Goal: Task Accomplishment & Management: Use online tool/utility

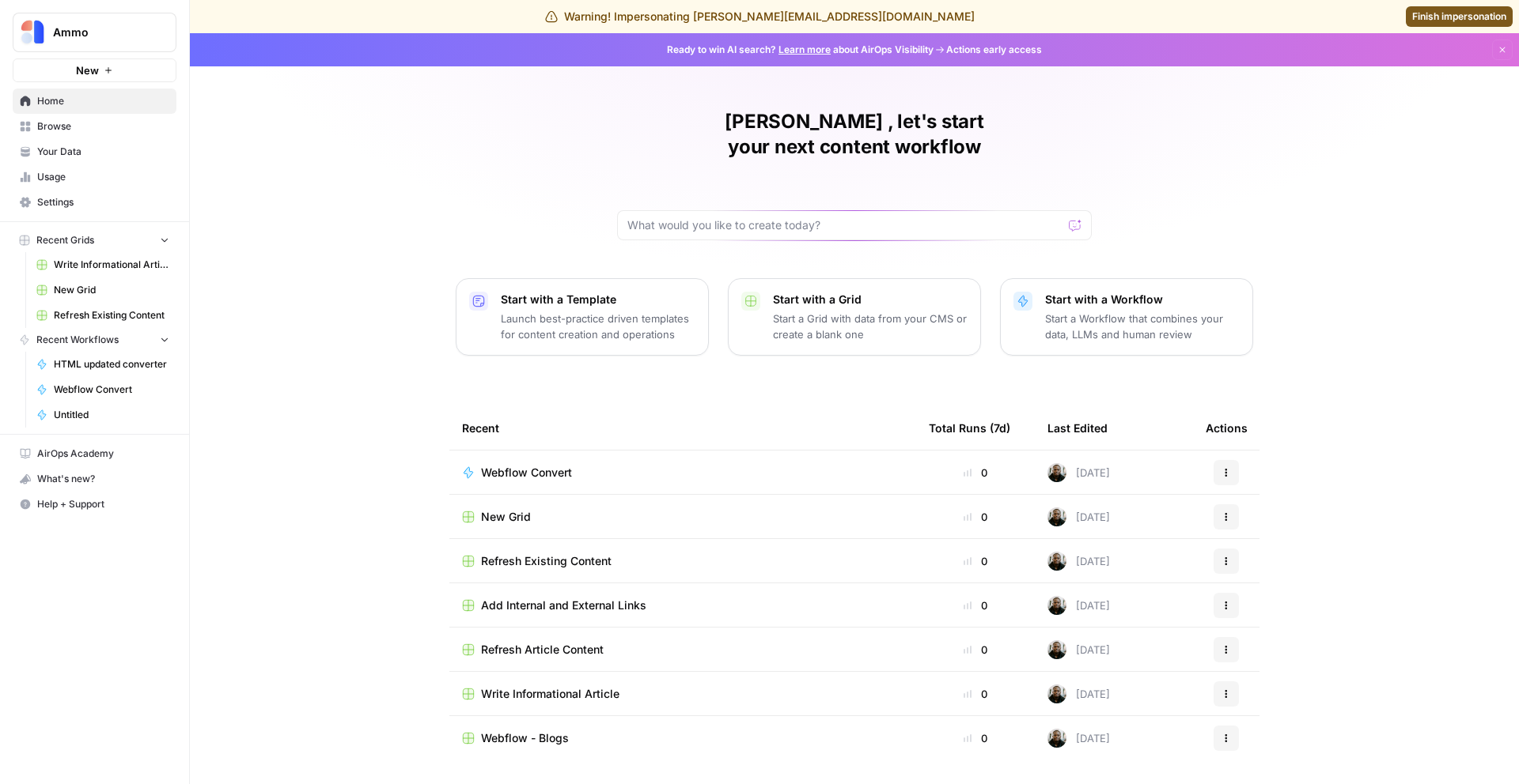
click at [86, 273] on link "Write Informational Article" at bounding box center [103, 265] width 147 height 26
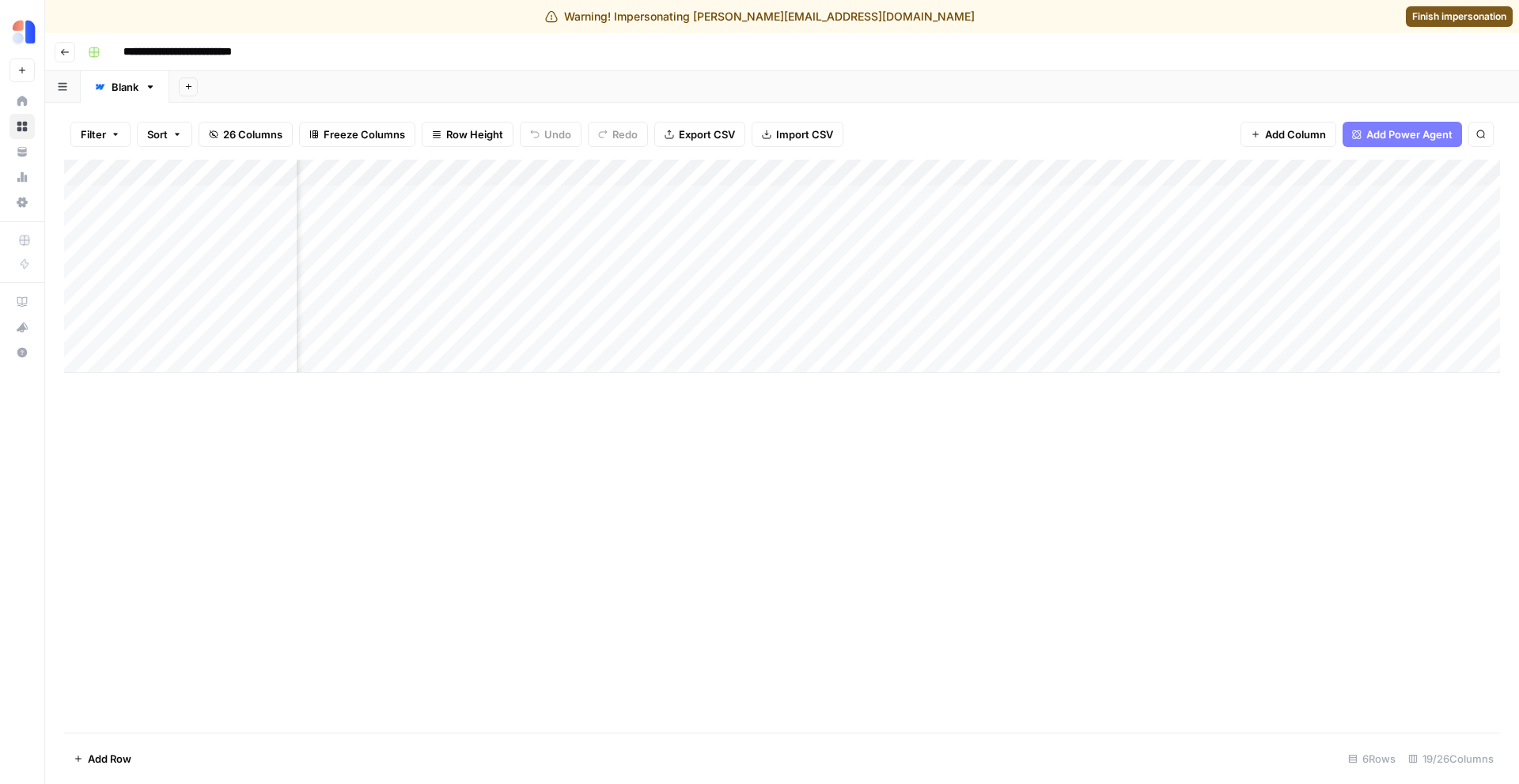
scroll to position [0, 300]
click at [929, 199] on div "Add Column" at bounding box center [782, 267] width 1435 height 213
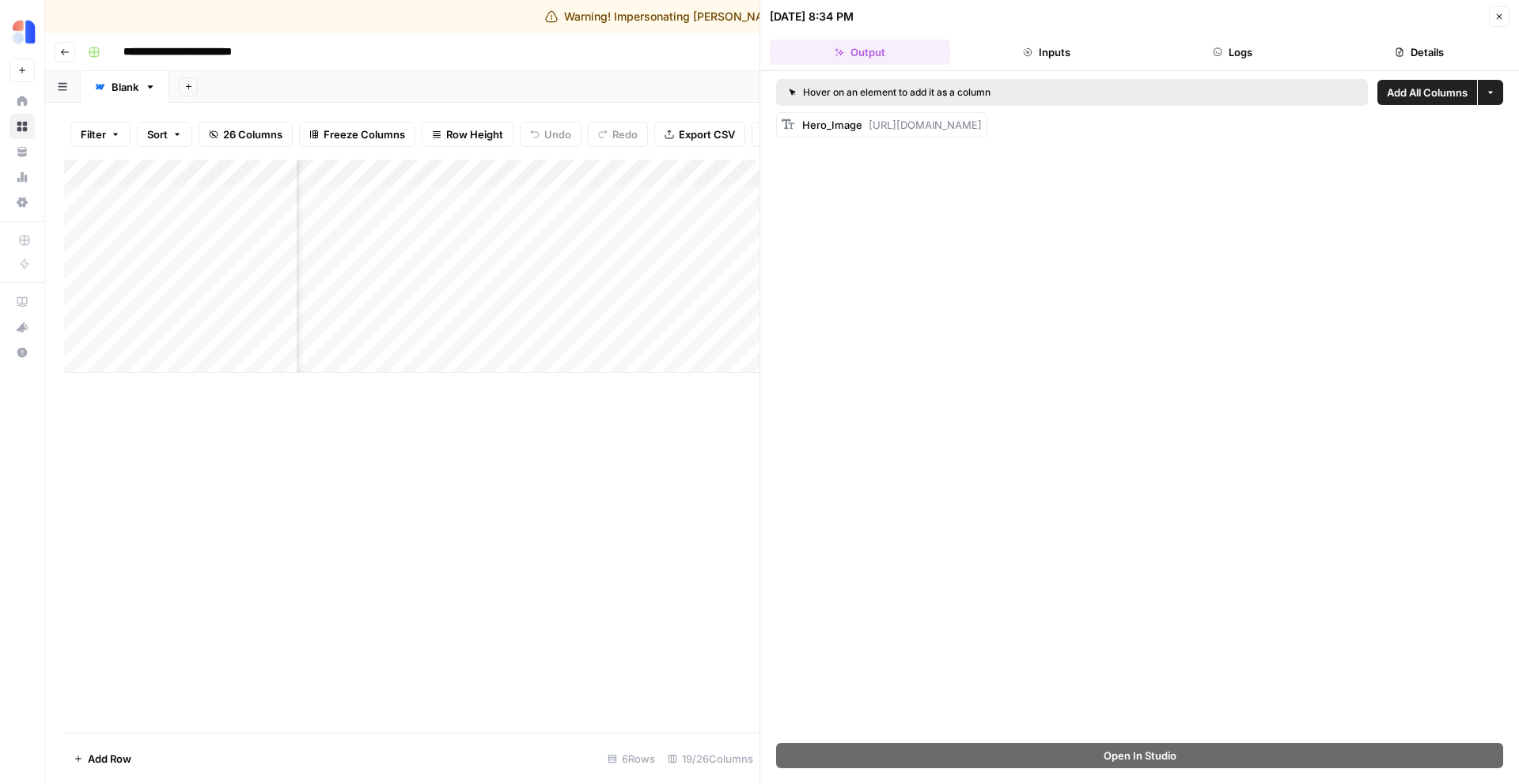
click at [1423, 47] on button "Details" at bounding box center [1419, 52] width 180 height 26
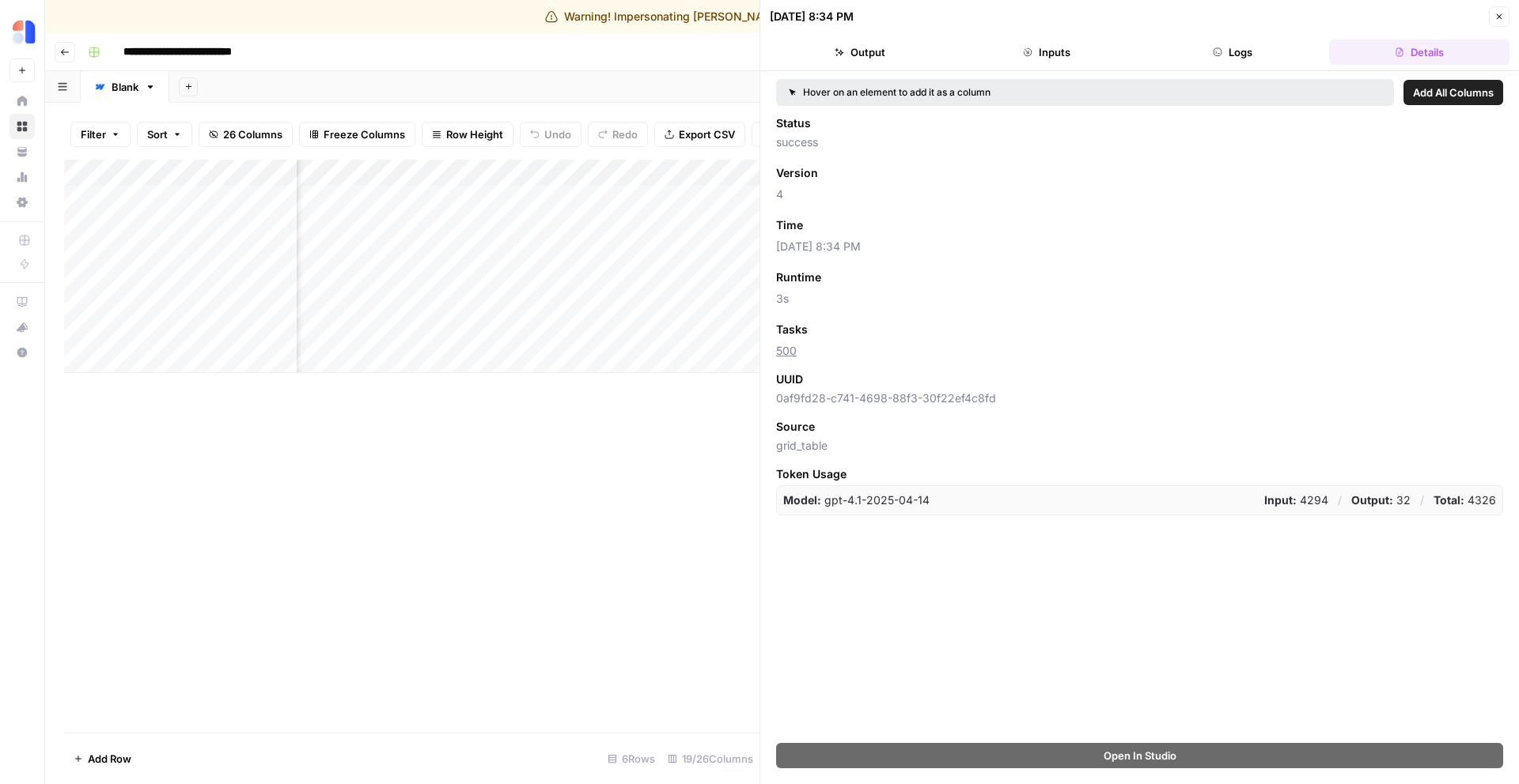
scroll to position [0, 1073]
click at [442, 197] on div "Add Column" at bounding box center [412, 267] width 695 height 213
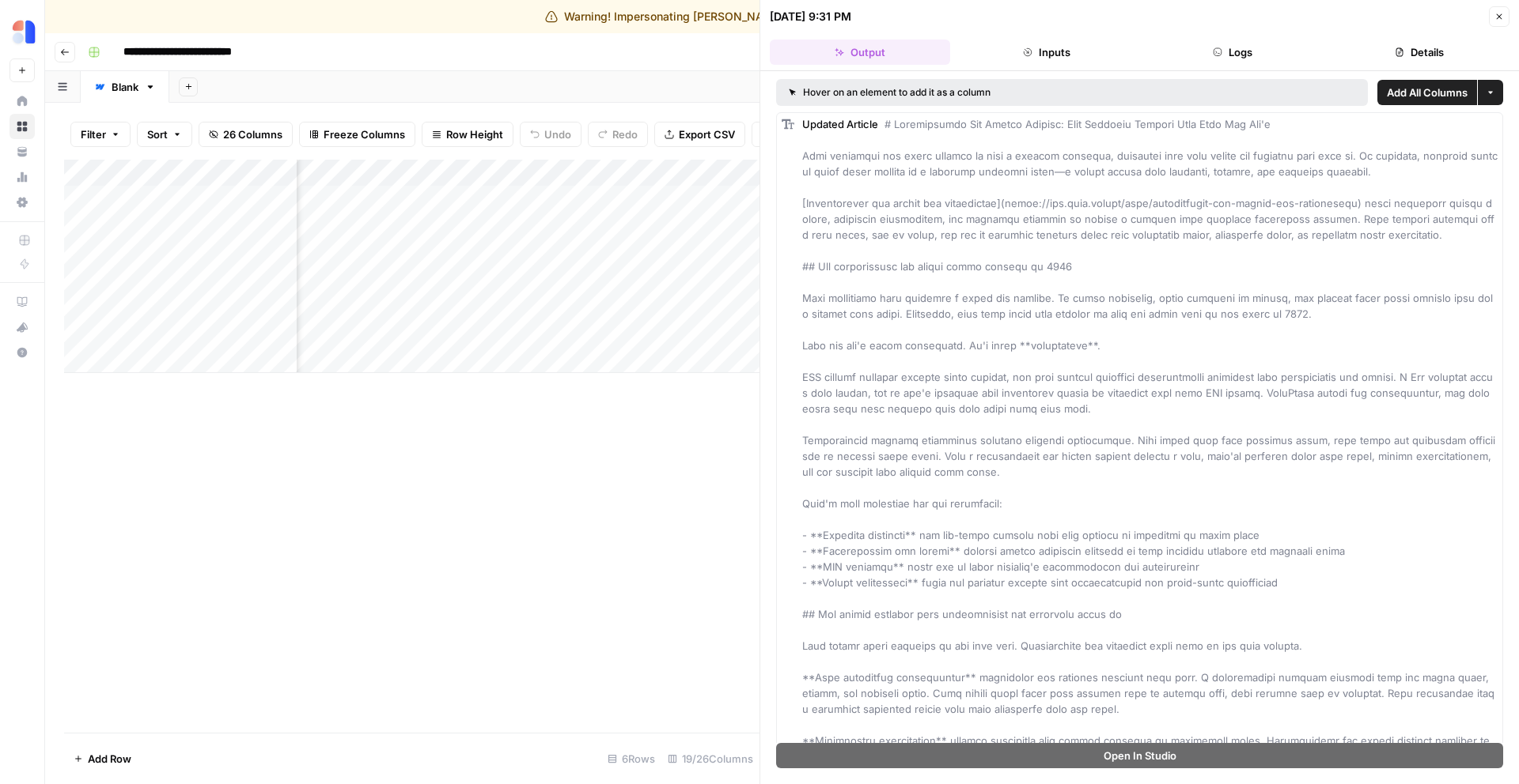
click at [1423, 58] on button "Details" at bounding box center [1419, 52] width 180 height 26
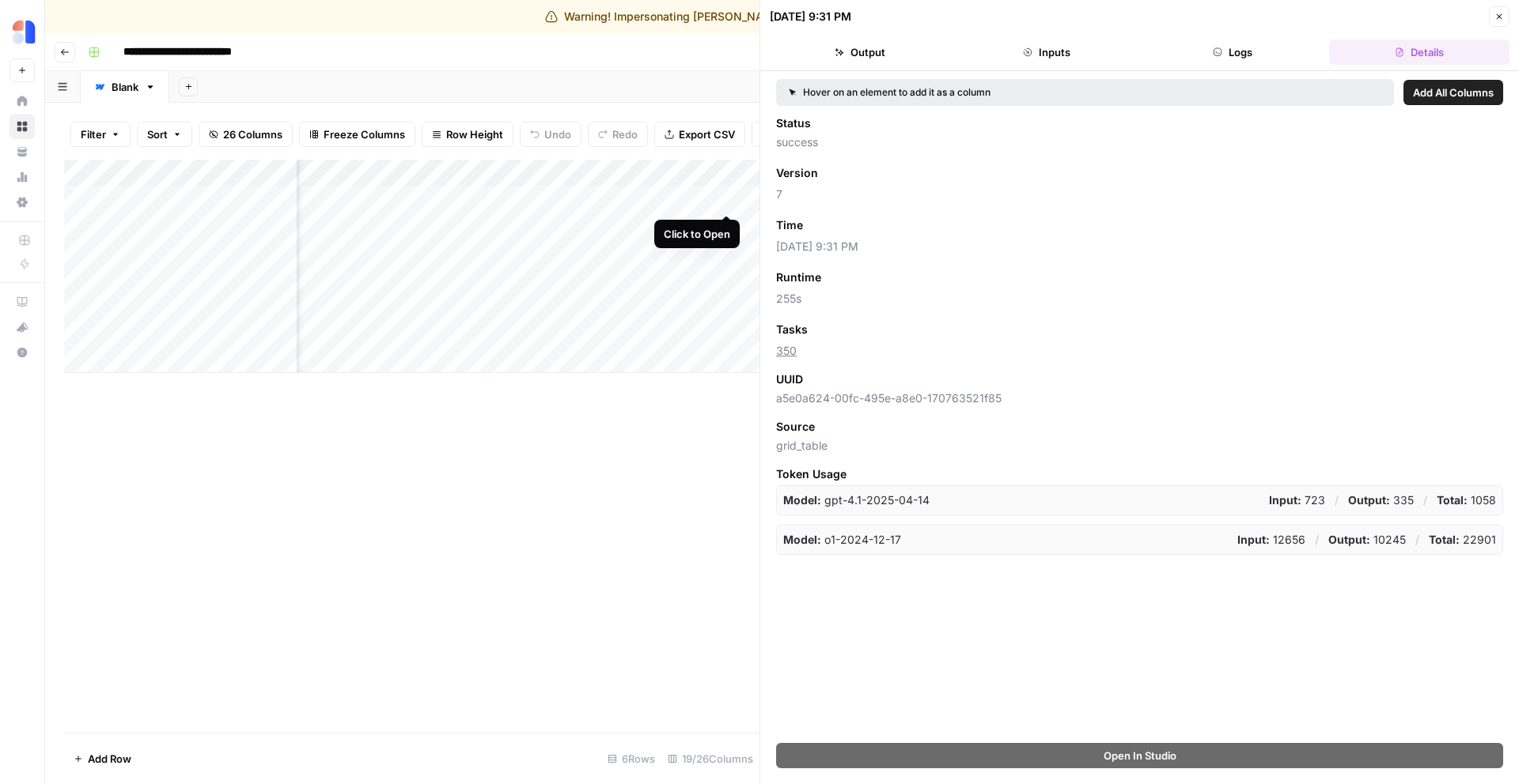
click at [727, 198] on div "Add Column" at bounding box center [412, 267] width 695 height 213
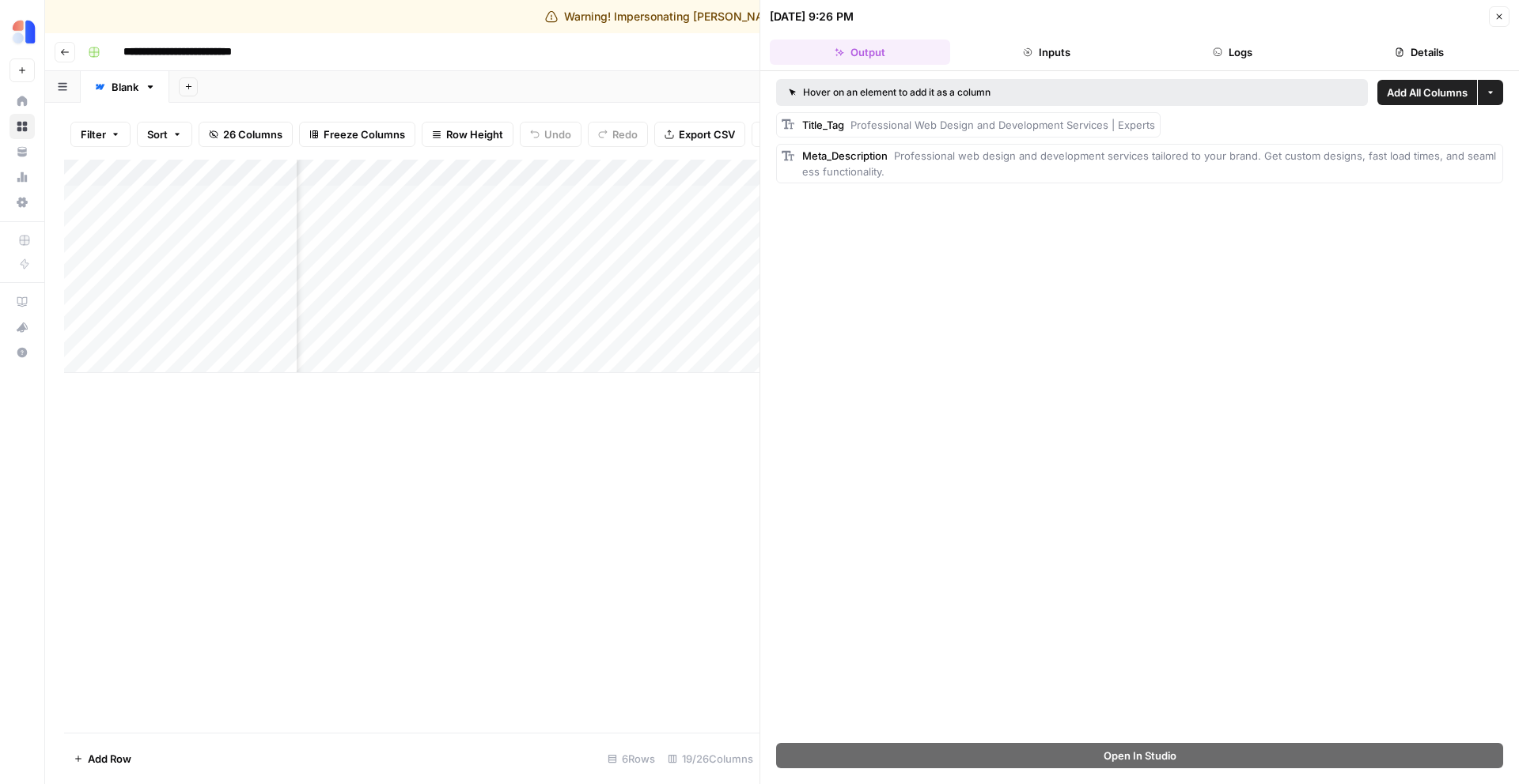
click at [1433, 50] on button "Details" at bounding box center [1419, 52] width 180 height 26
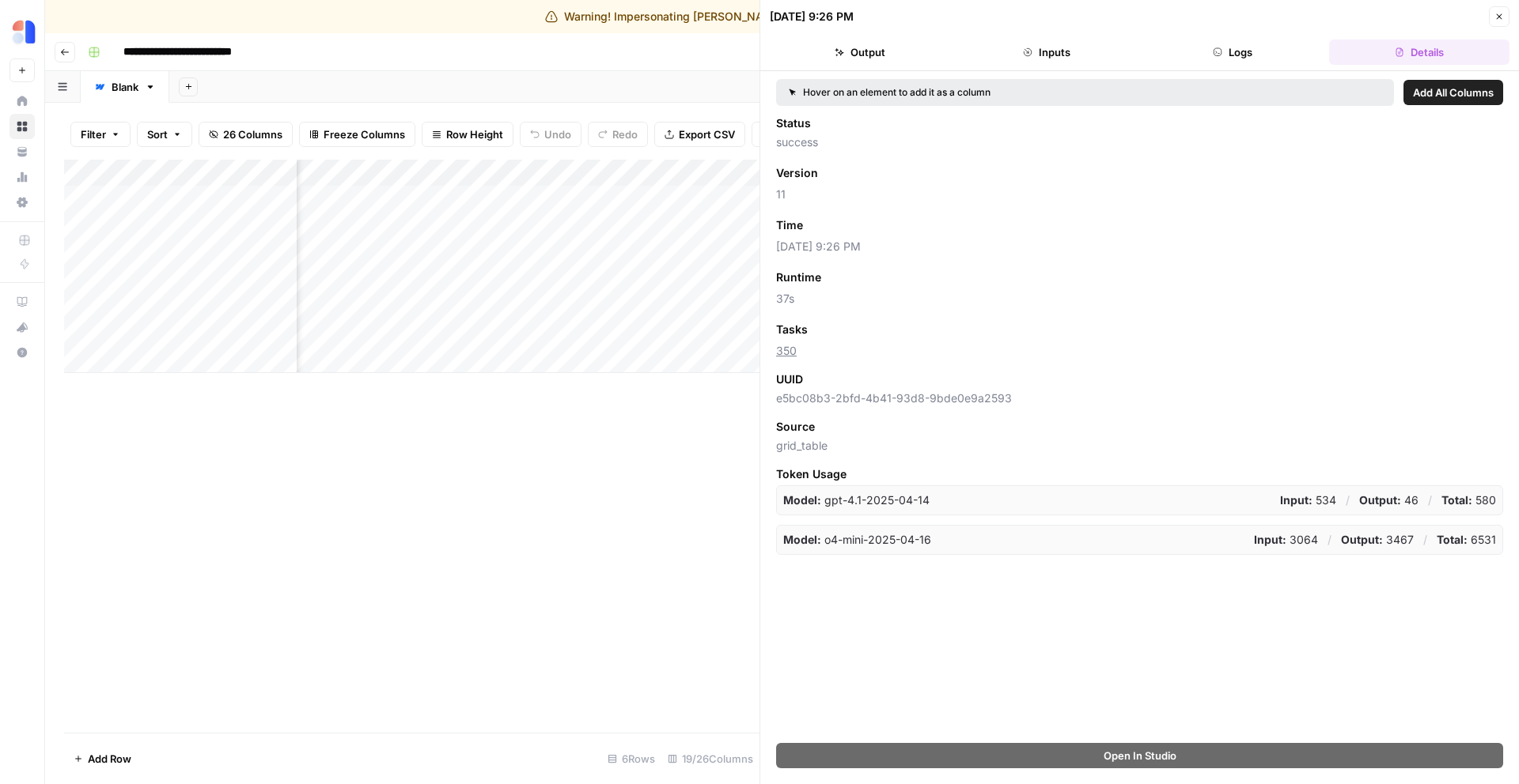
scroll to position [0, 1822]
click at [550, 199] on div "Add Column" at bounding box center [412, 267] width 695 height 213
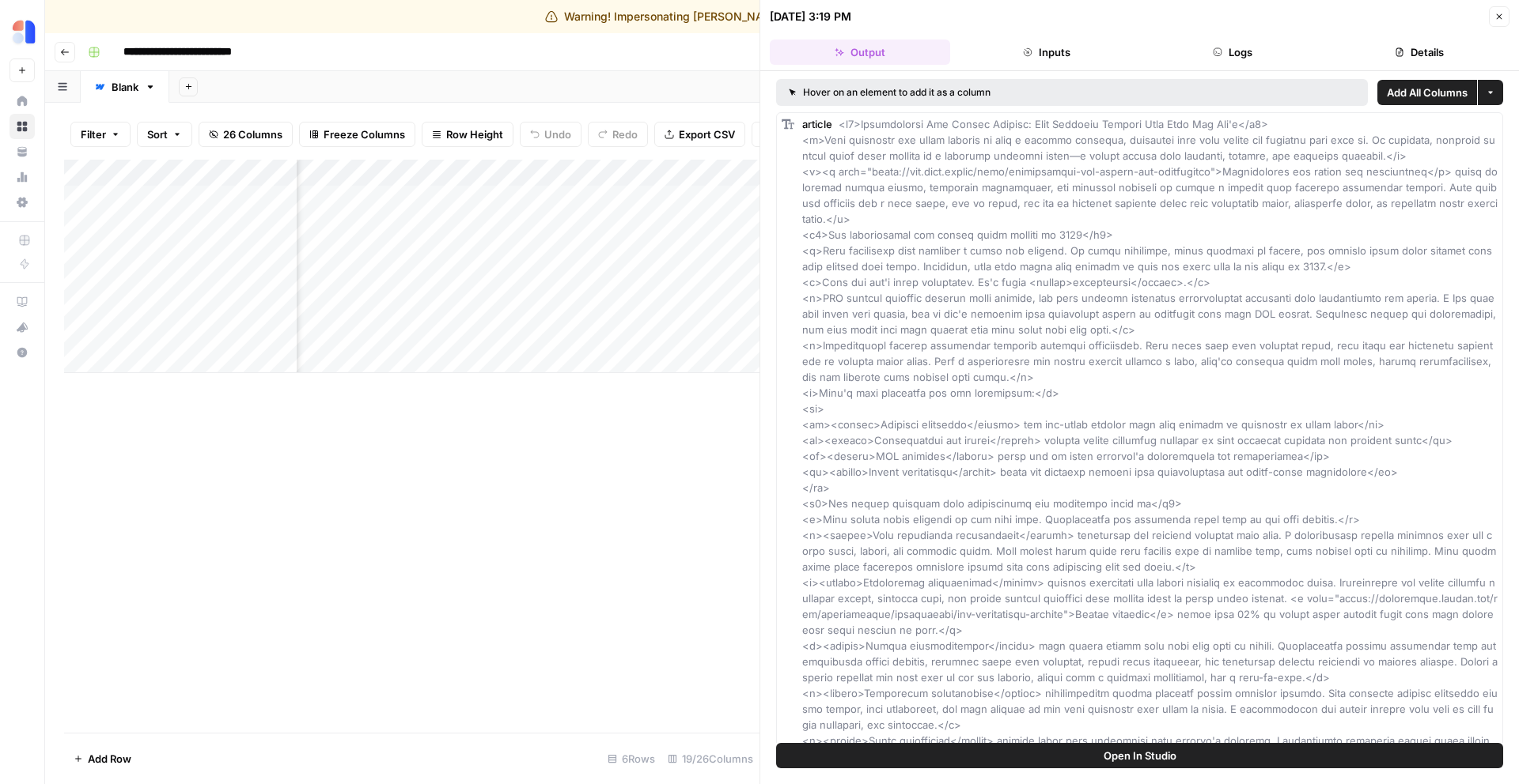
click at [1412, 47] on button "Details" at bounding box center [1419, 52] width 180 height 26
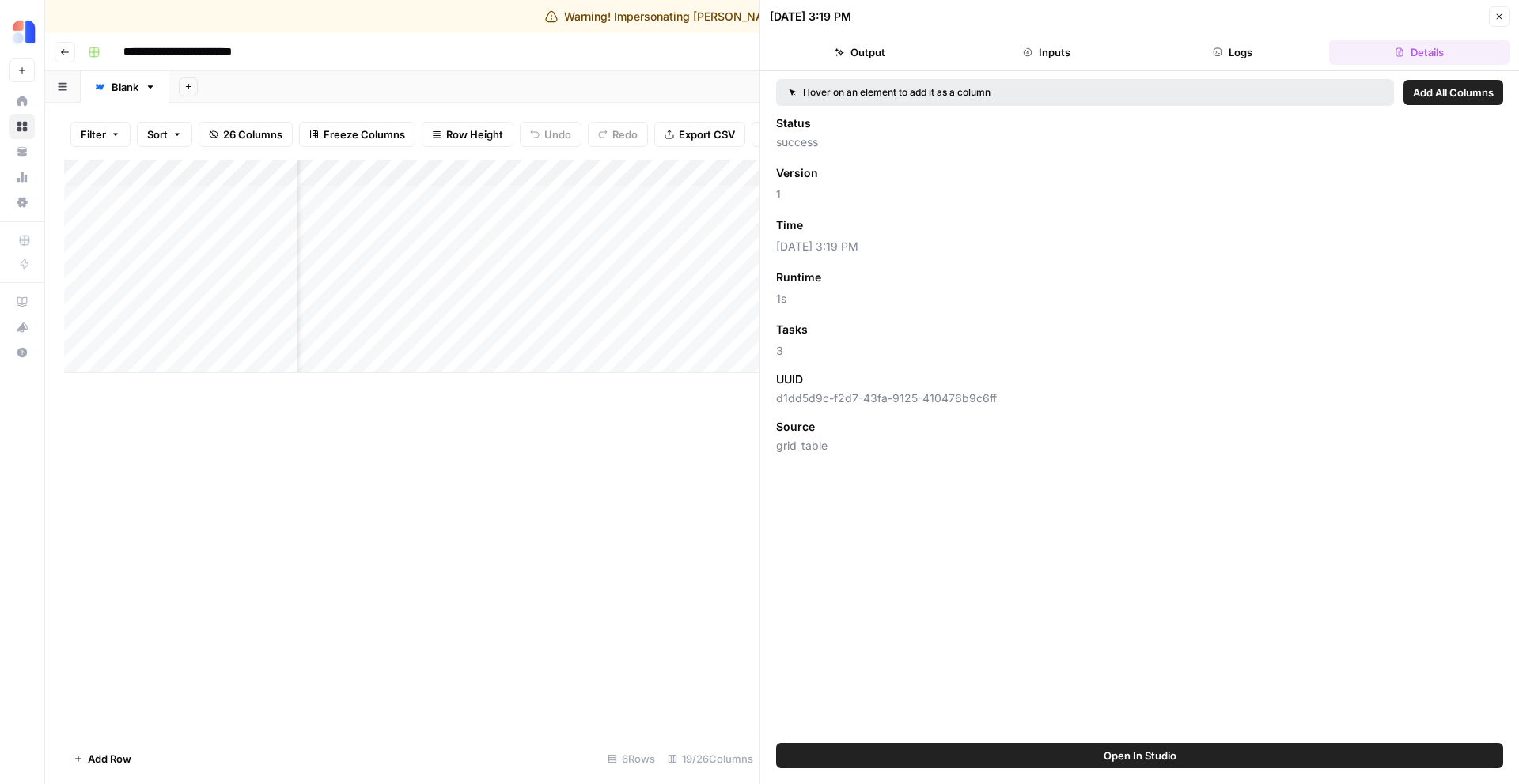
scroll to position [0, 2050]
click at [604, 226] on div "Add Column" at bounding box center [412, 267] width 695 height 213
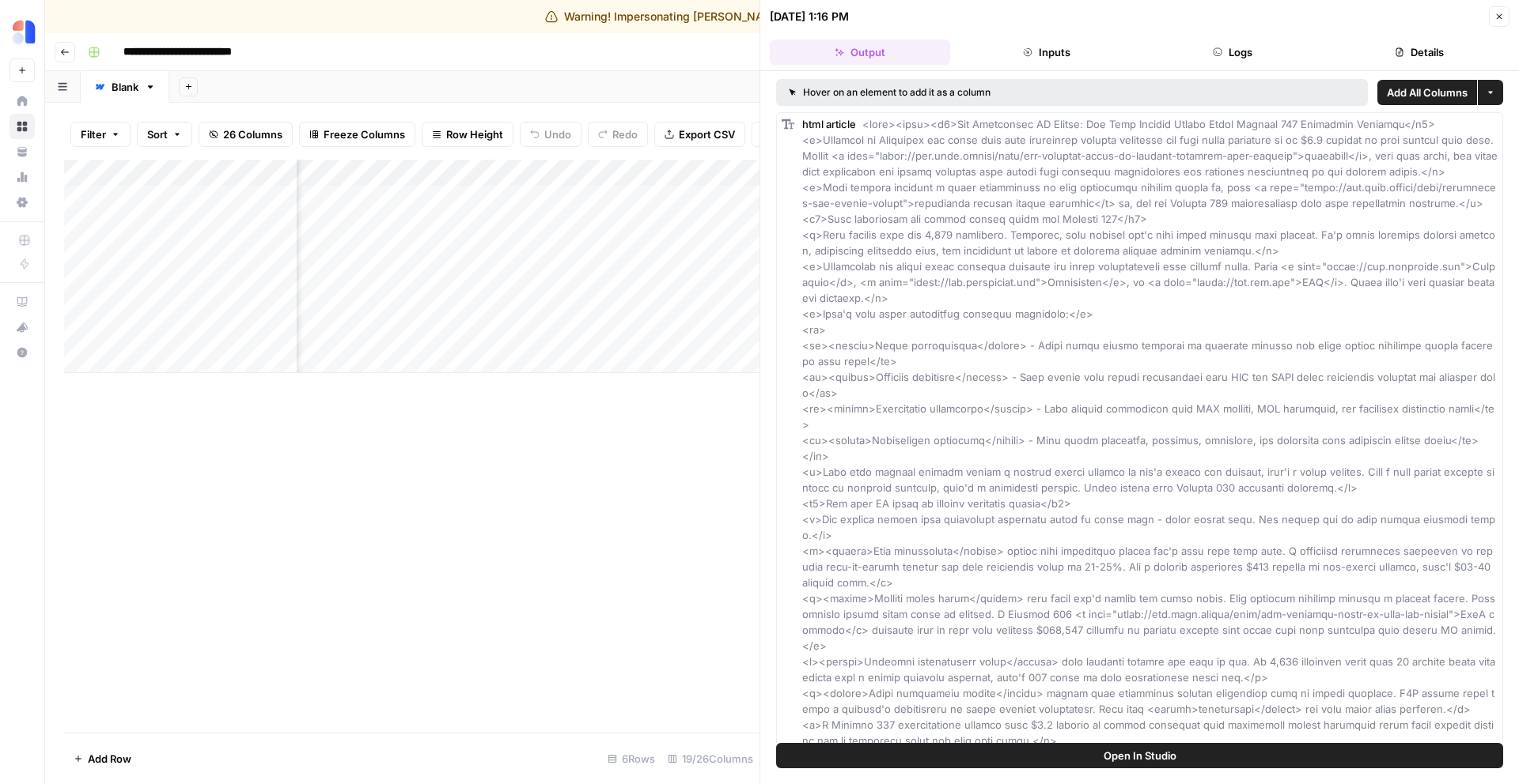
click at [1239, 56] on button "Logs" at bounding box center [1233, 52] width 180 height 26
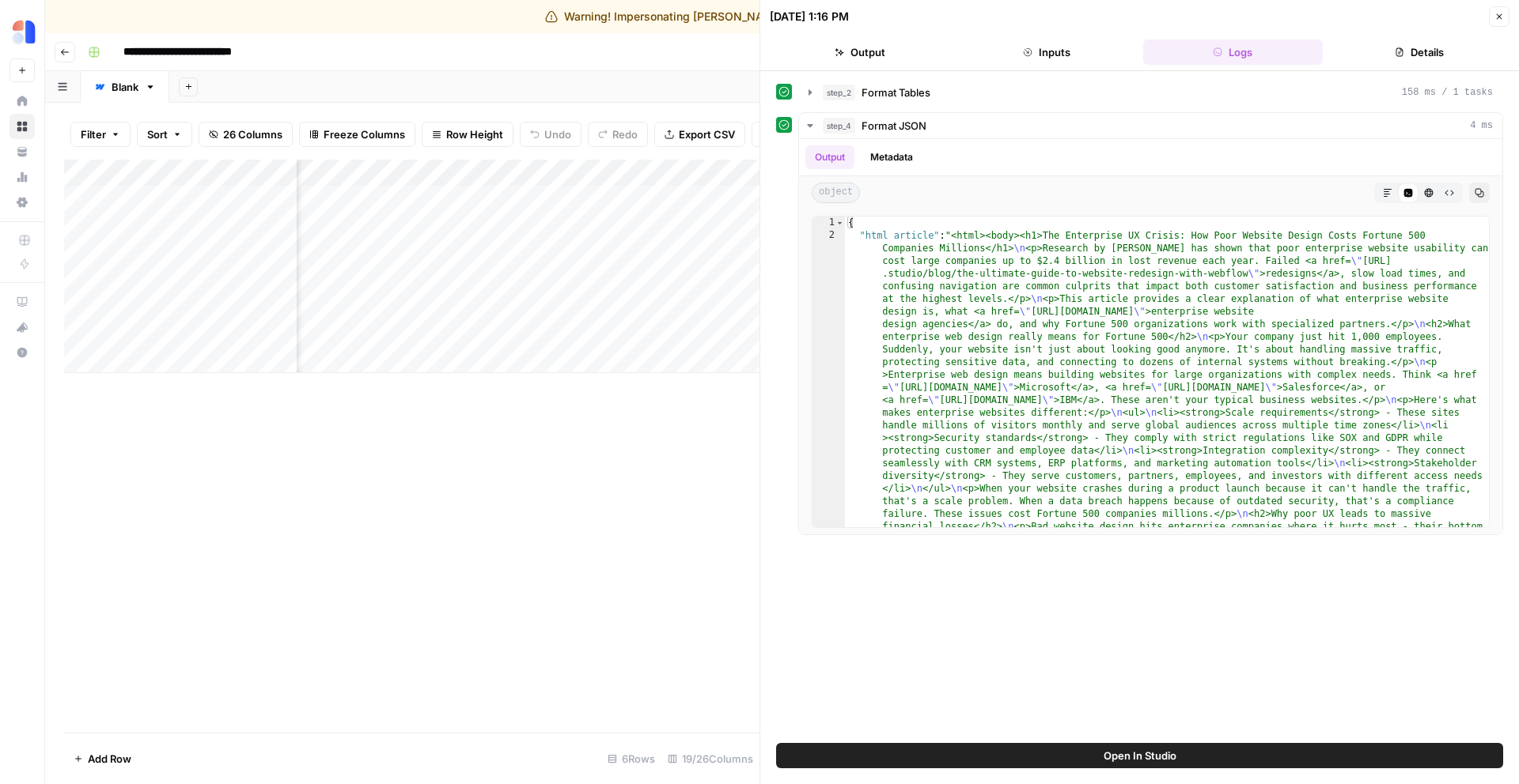
click at [1427, 40] on button "Details" at bounding box center [1419, 52] width 180 height 26
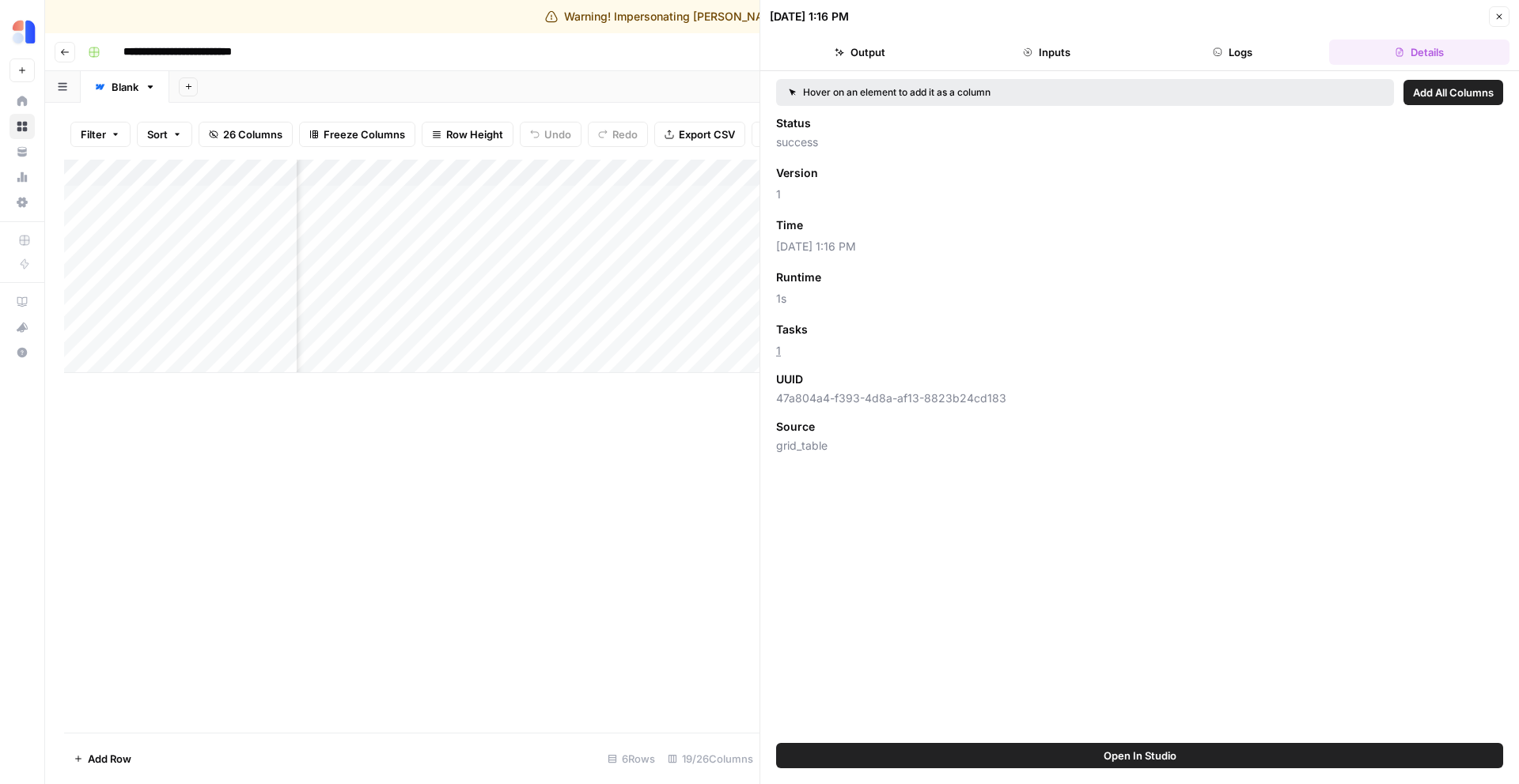
scroll to position [0, 2272]
